Goal: Find specific page/section: Find specific page/section

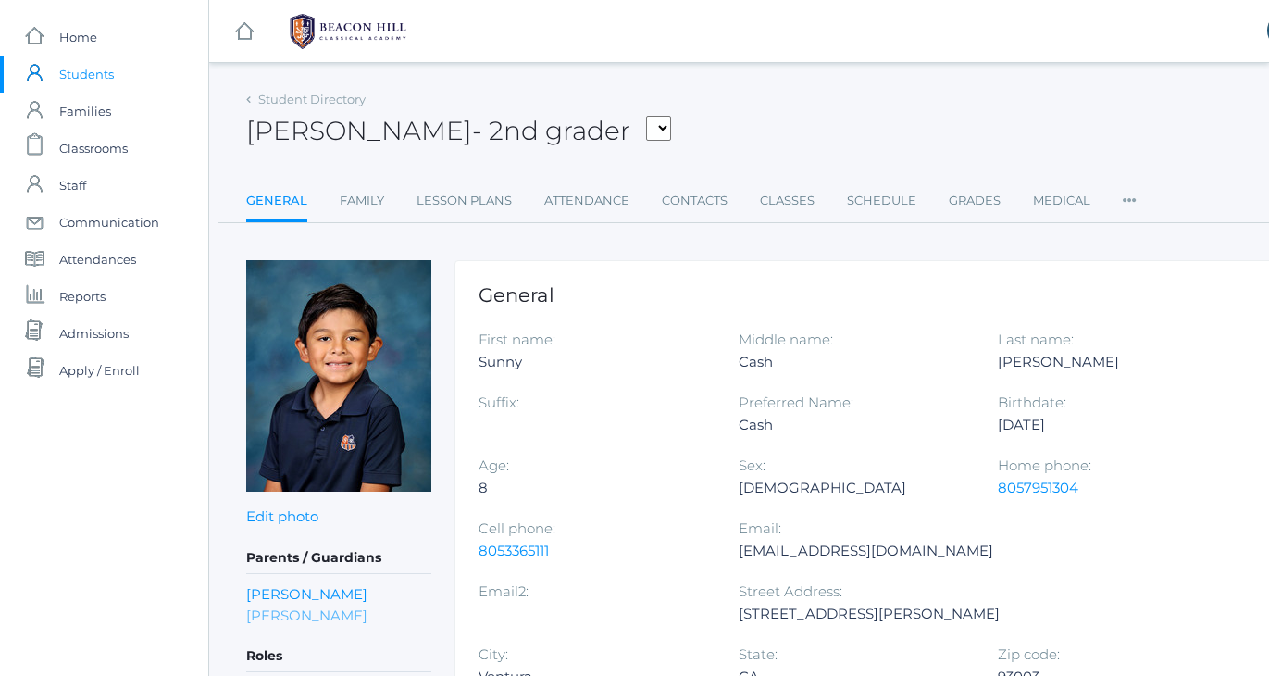
click at [296, 615] on link "[PERSON_NAME]" at bounding box center [306, 614] width 121 height 21
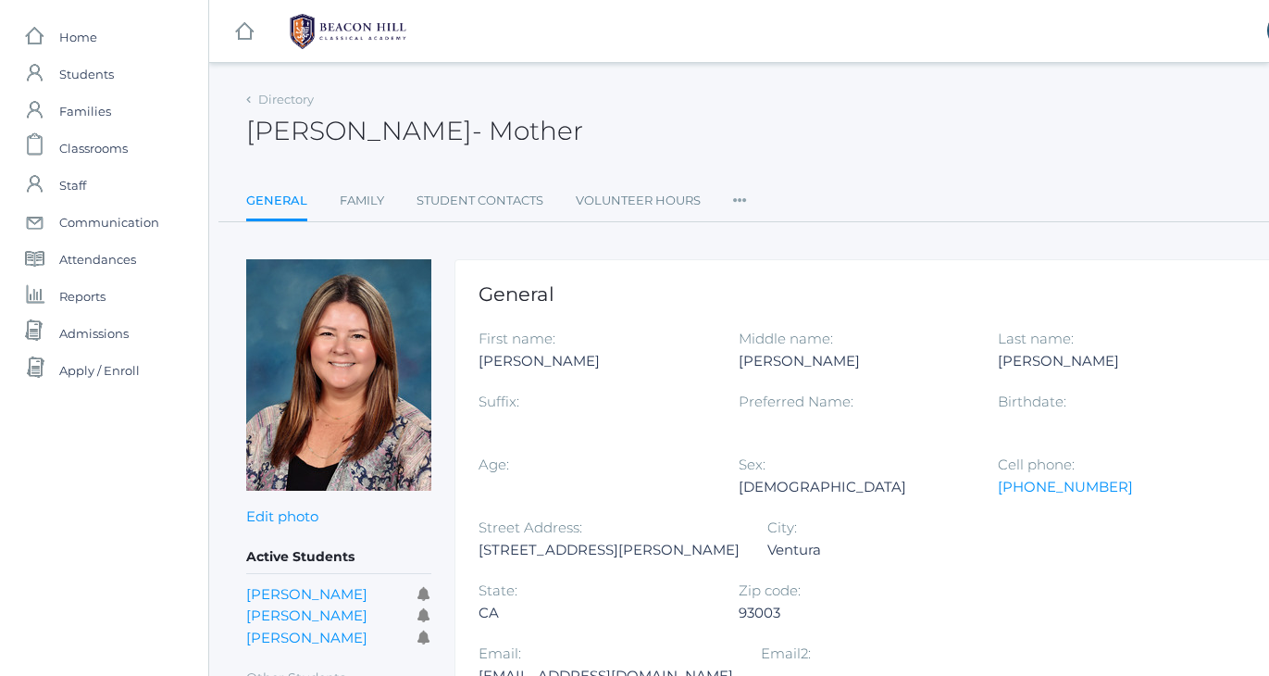
click at [776, 78] on div "icons/ui/navigation/hamburger Created with Sketch. icons/ui/navigation/home Cre…" at bounding box center [738, 451] width 1061 height 903
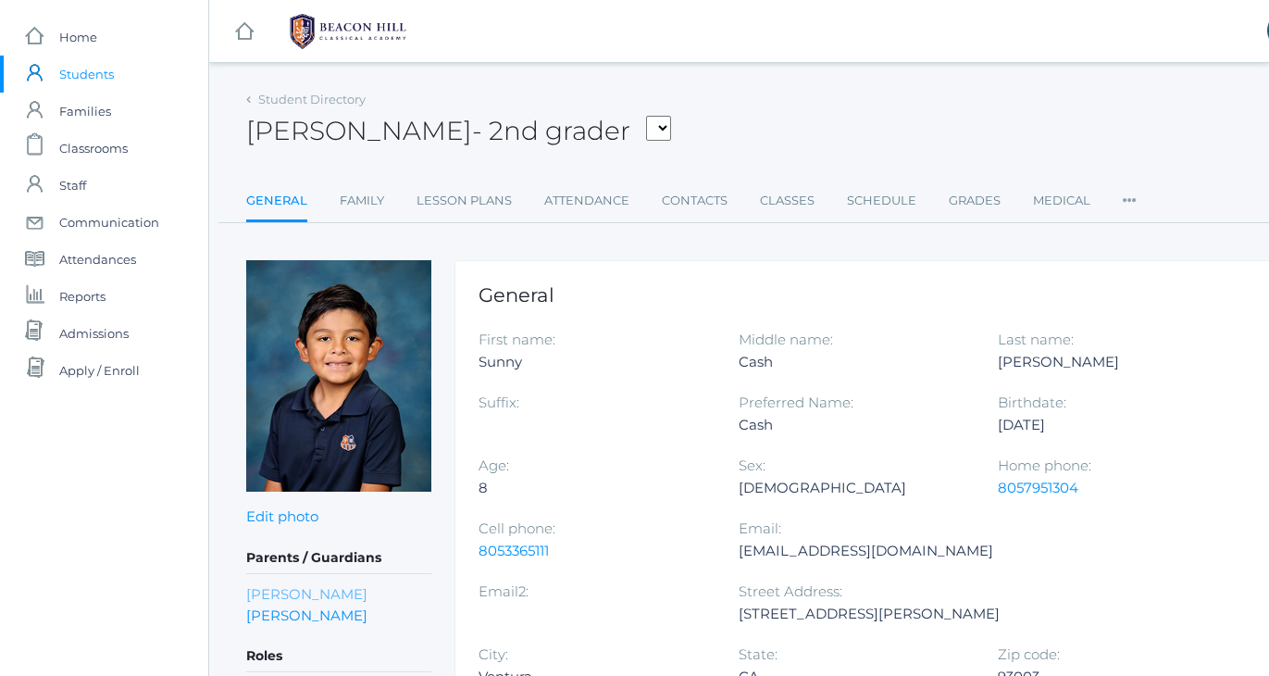
click at [262, 599] on link "[PERSON_NAME]" at bounding box center [306, 593] width 121 height 21
click at [789, 143] on div "[PERSON_NAME] - 2nd grader [PERSON_NAME], [PERSON_NAME], [PERSON_NAME], [PERSON…" at bounding box center [764, 120] width 1037 height 68
